Goal: Find specific page/section: Find specific page/section

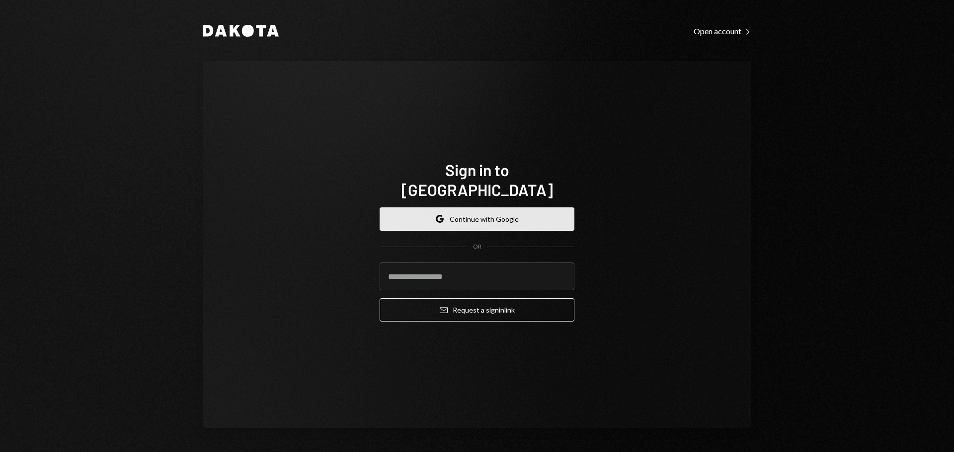
click at [502, 208] on button "Google Continue with Google" at bounding box center [476, 219] width 195 height 23
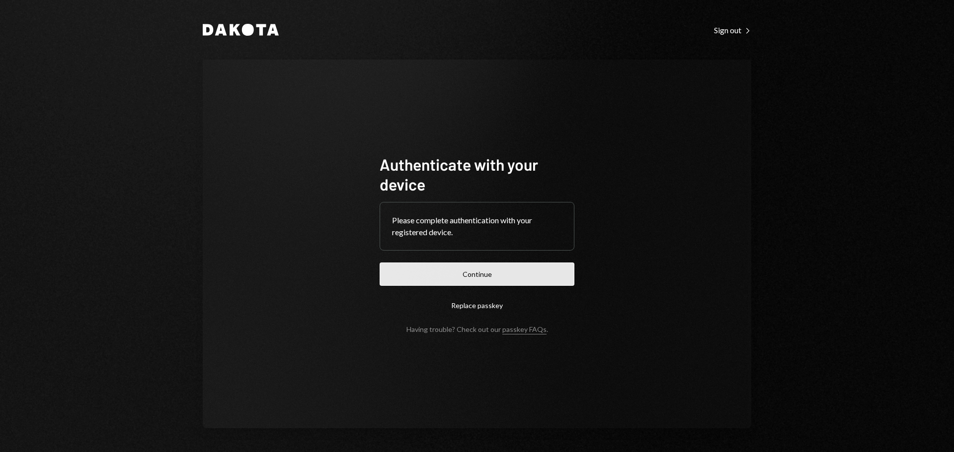
click at [528, 266] on button "Continue" at bounding box center [476, 274] width 195 height 23
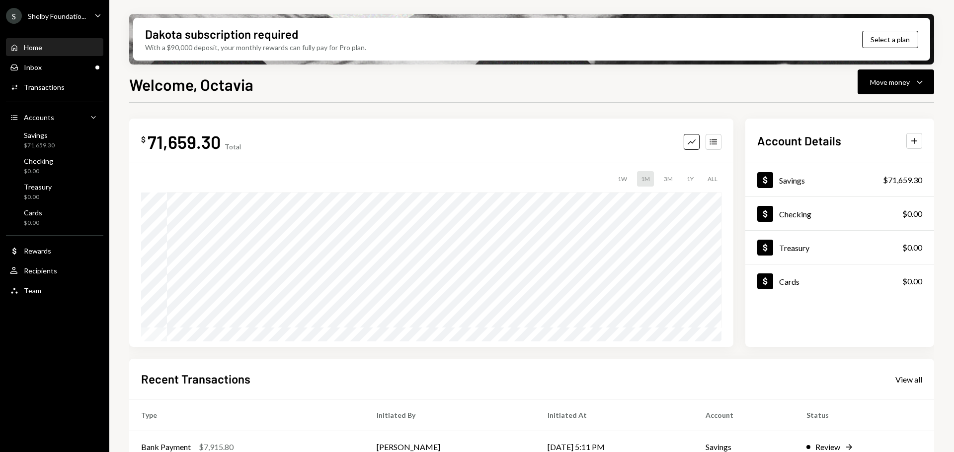
click at [91, 10] on div "S Shelby Foundatio... Caret Down" at bounding box center [54, 16] width 109 height 16
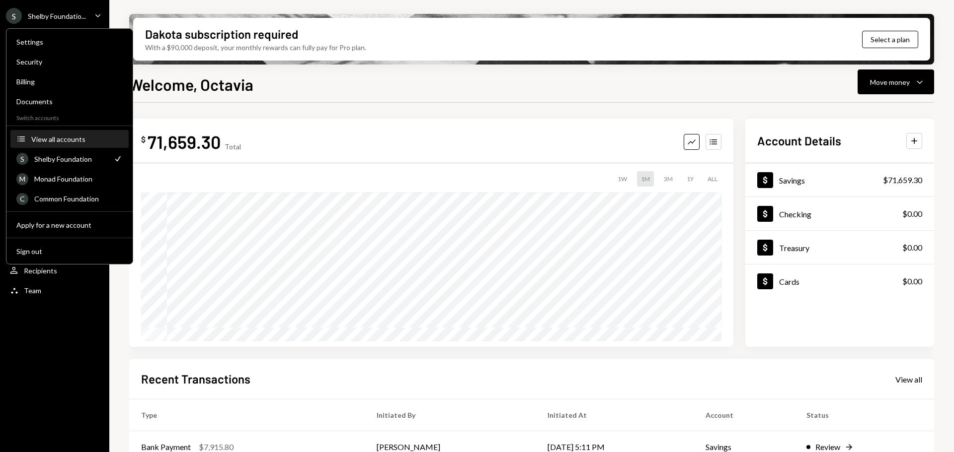
click at [71, 139] on div "View all accounts" at bounding box center [76, 139] width 91 height 8
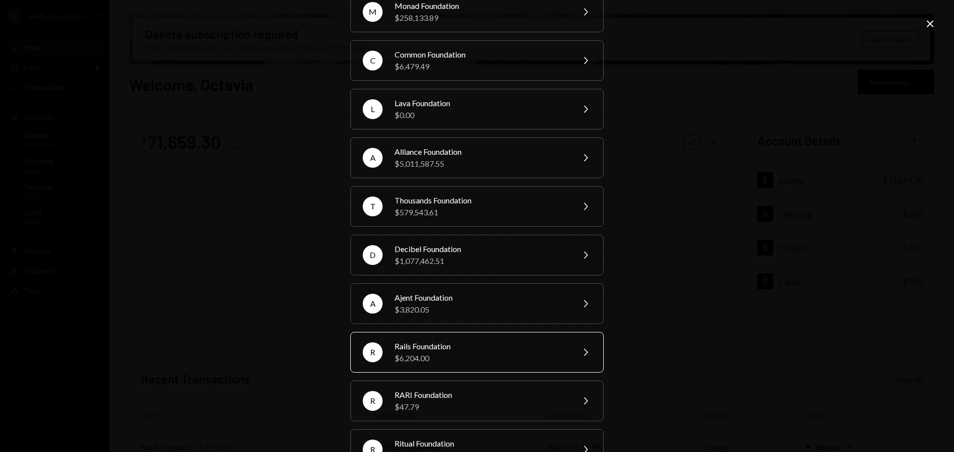
scroll to position [133, 0]
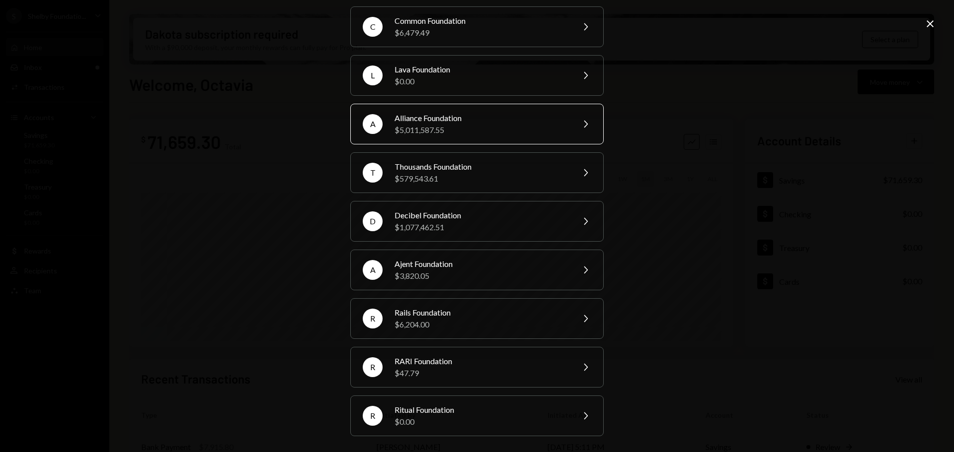
click at [475, 115] on div "Alliance Foundation" at bounding box center [480, 118] width 173 height 12
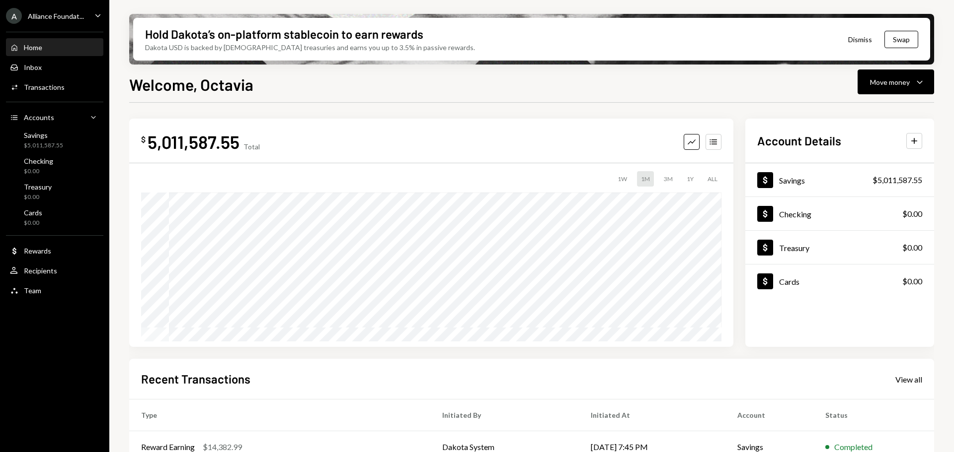
click at [97, 14] on icon "Caret Down" at bounding box center [97, 15] width 11 height 11
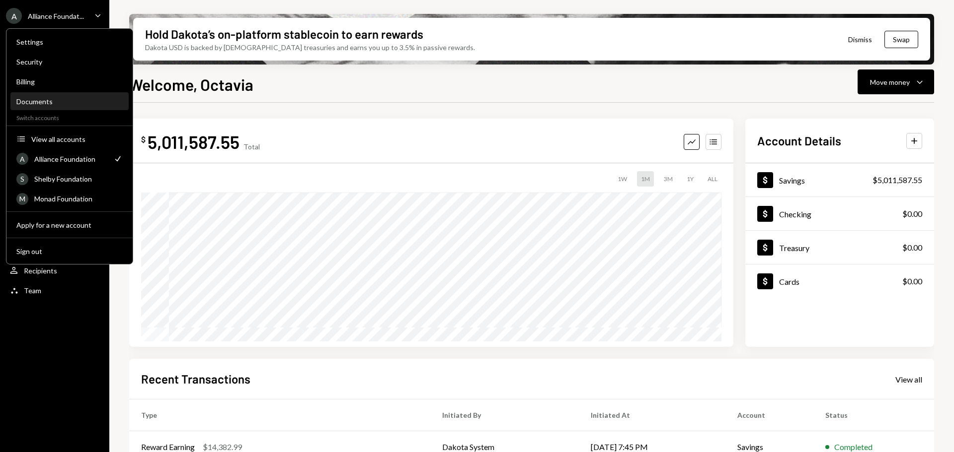
click at [55, 99] on div "Documents" at bounding box center [69, 101] width 106 height 8
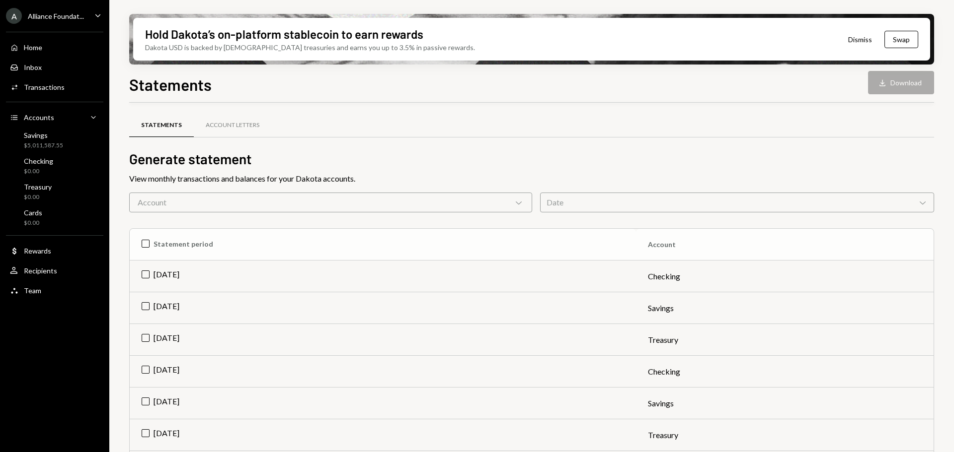
scroll to position [50, 0]
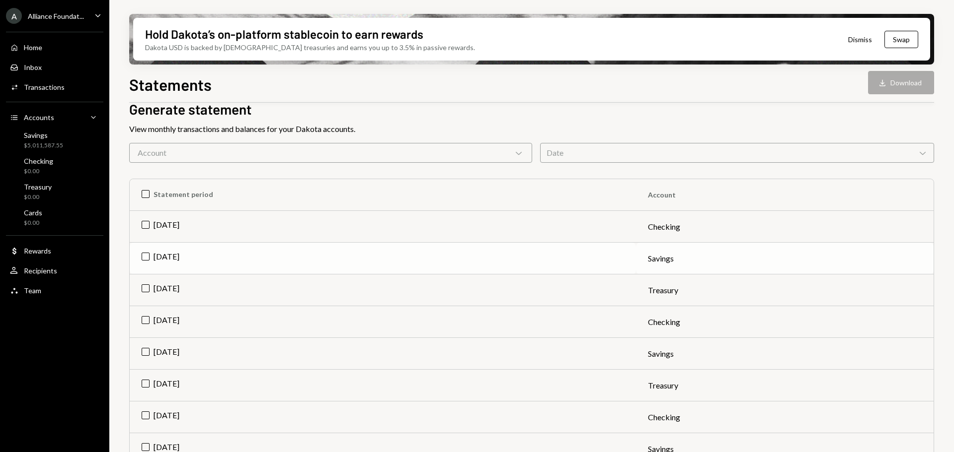
click at [161, 253] on td "[DATE]" at bounding box center [383, 259] width 506 height 32
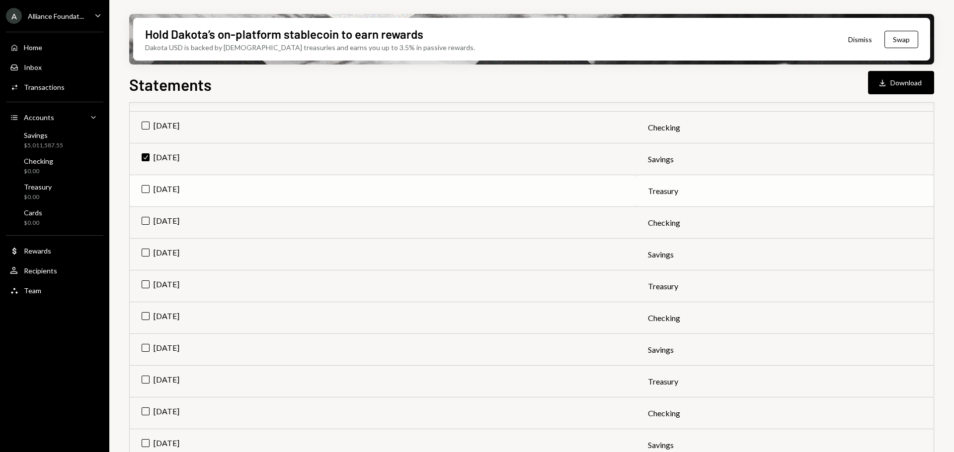
scroll to position [199, 0]
